Goal: Find specific page/section: Find specific page/section

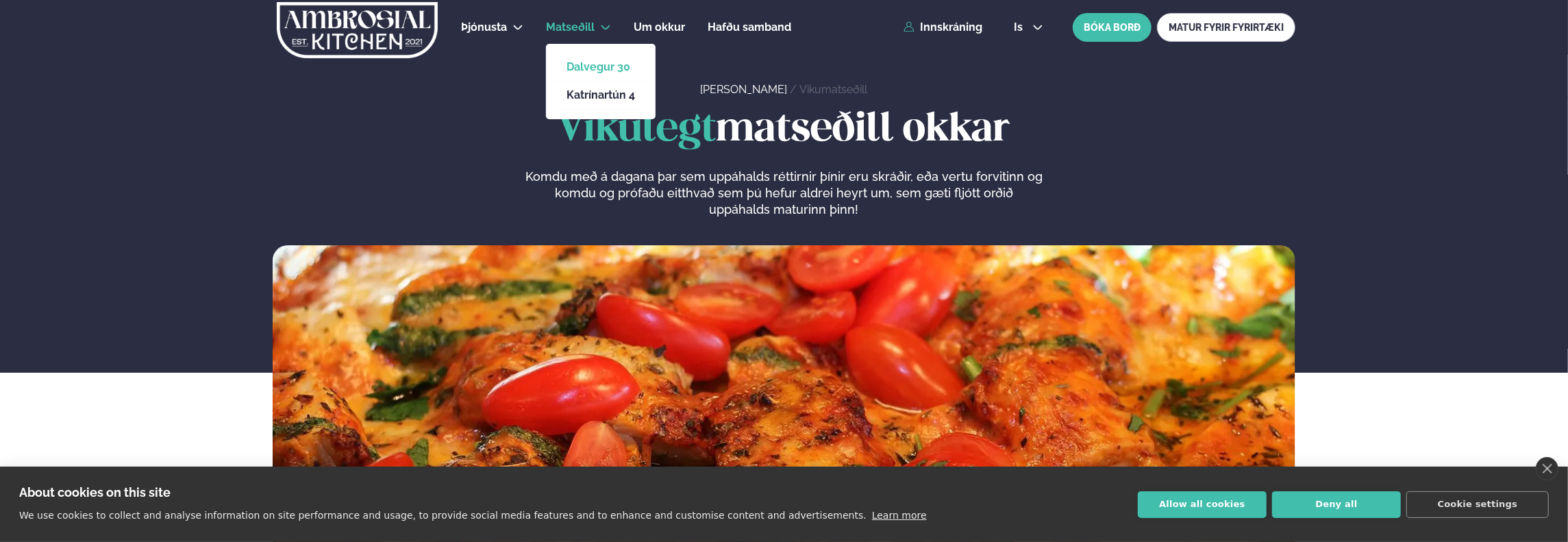
click at [588, 71] on link "Dalvegur 30" at bounding box center [600, 67] width 68 height 11
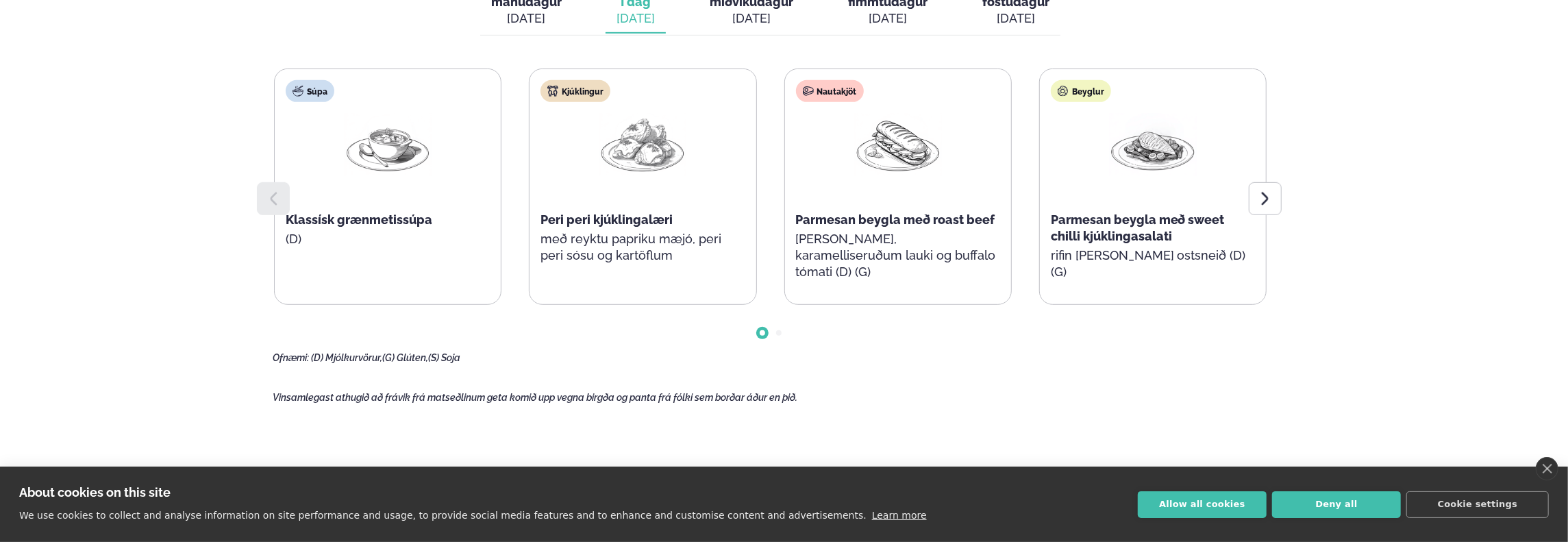
scroll to position [685, 0]
click at [1252, 190] on div at bounding box center [1265, 197] width 33 height 33
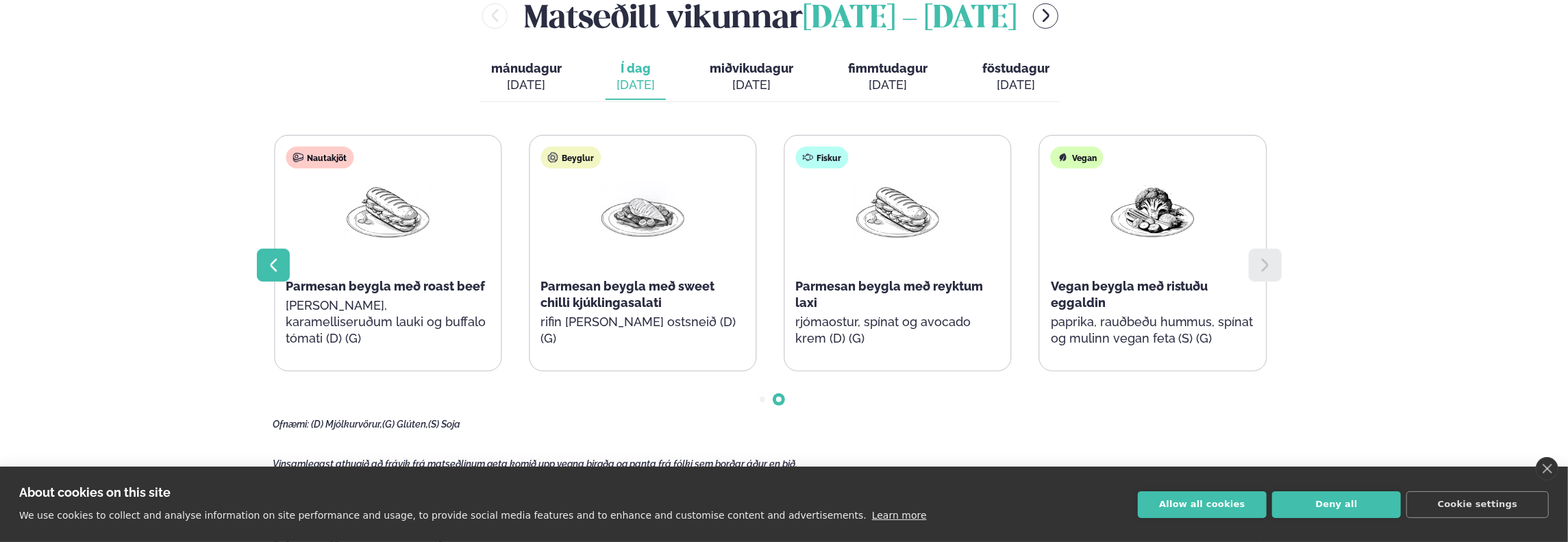
click at [271, 259] on icon at bounding box center [274, 265] width 7 height 13
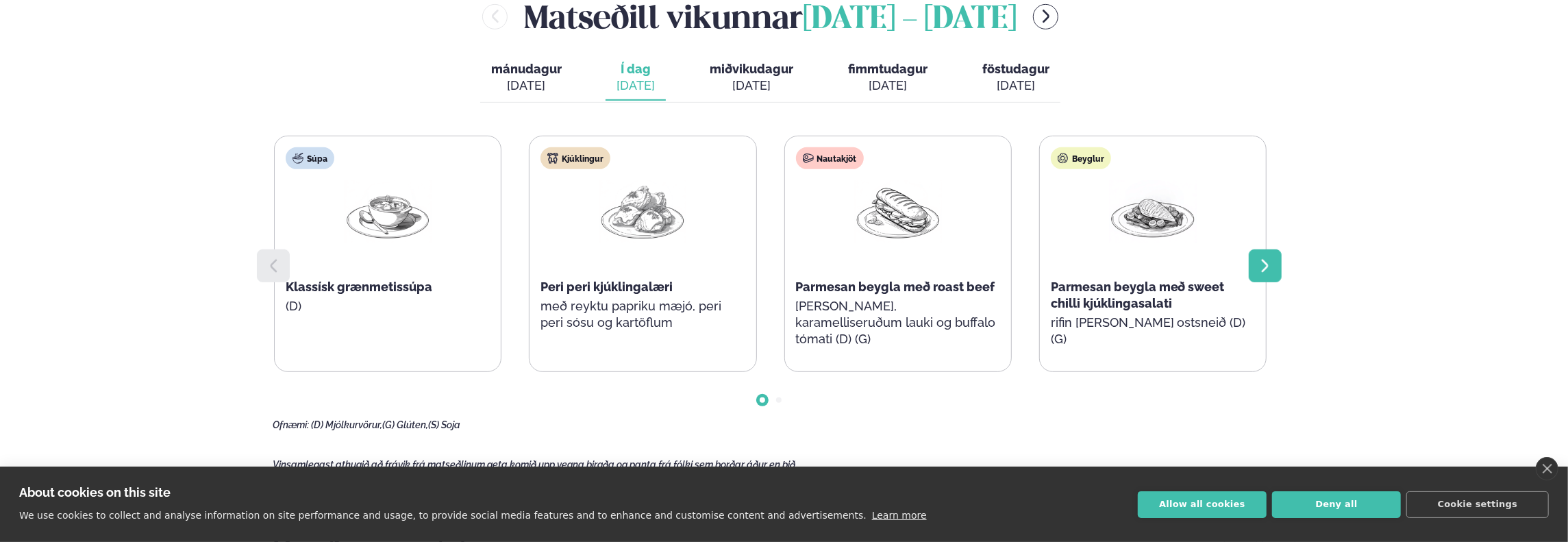
click at [1271, 262] on icon at bounding box center [1265, 266] width 17 height 17
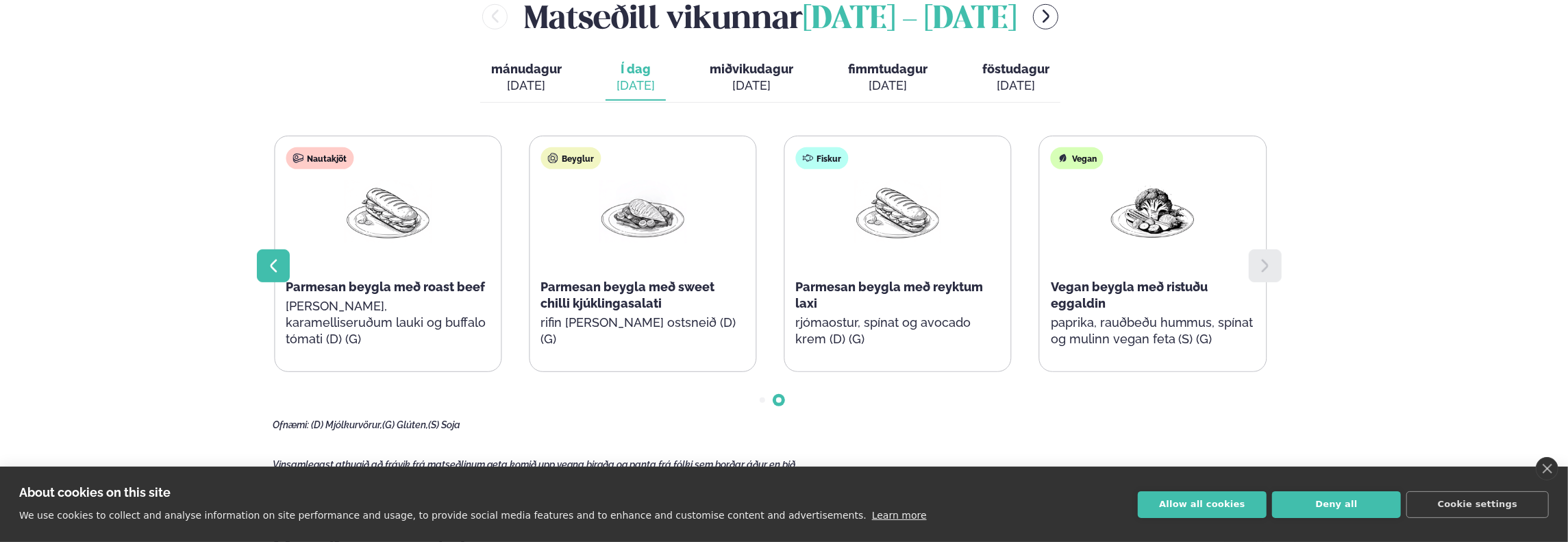
click at [261, 254] on div at bounding box center [273, 266] width 33 height 33
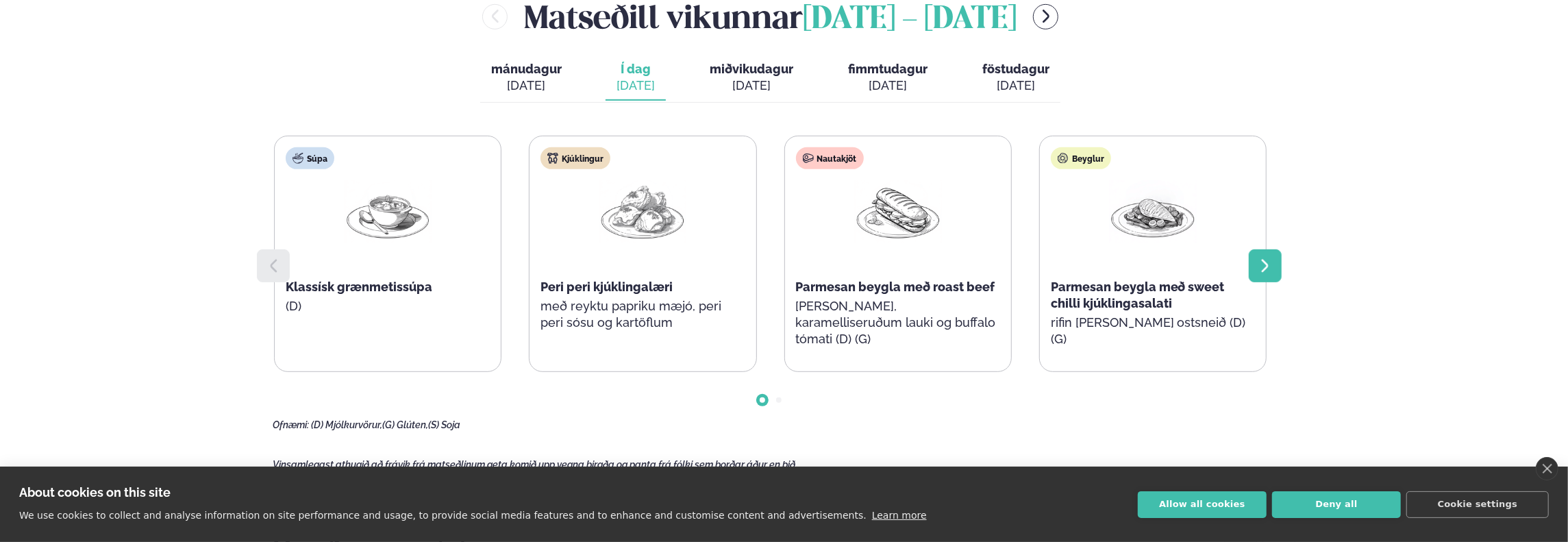
click at [1261, 258] on icon at bounding box center [1265, 266] width 17 height 17
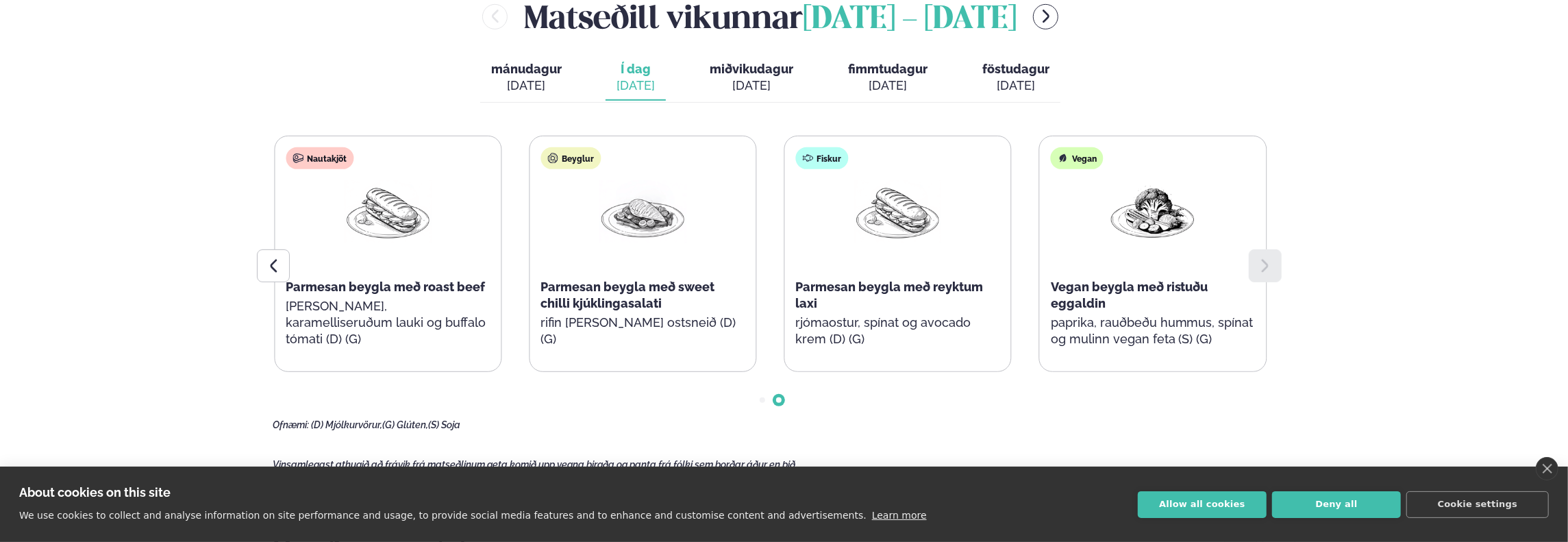
click at [744, 79] on div "[DATE]" at bounding box center [752, 85] width 83 height 17
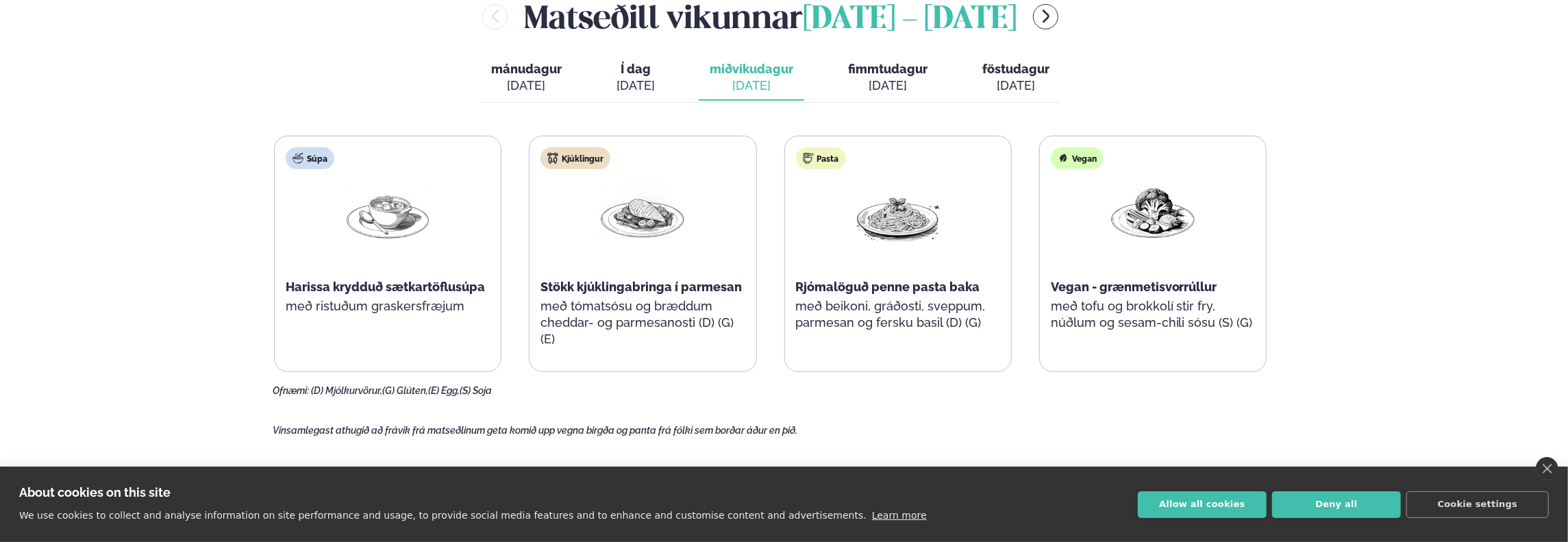
click at [896, 77] on div "[DATE]" at bounding box center [888, 85] width 80 height 17
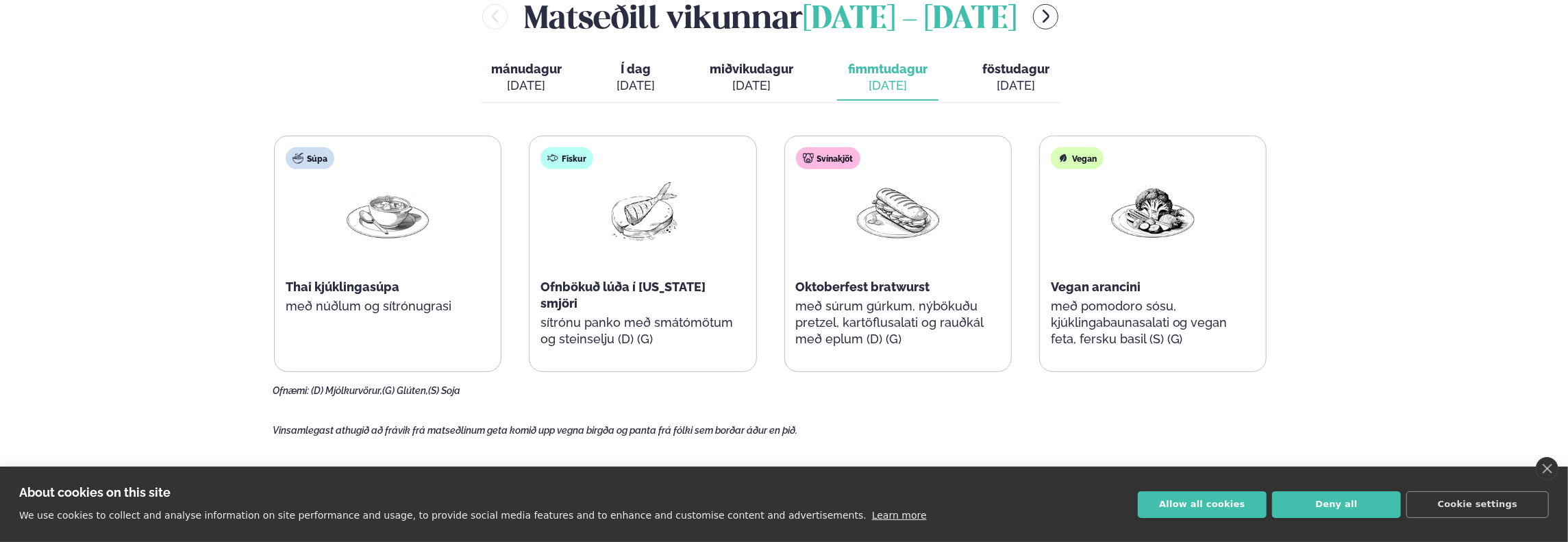
click at [994, 77] on div "[DATE]" at bounding box center [1016, 85] width 67 height 17
